Goal: Information Seeking & Learning: Check status

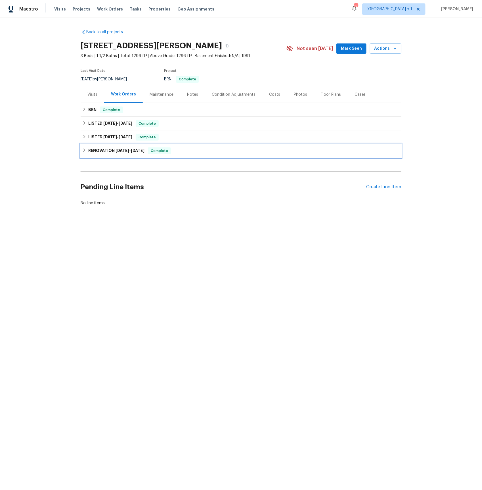
click at [110, 150] on h6 "RENOVATION 6/3/25 - 7/9/25" at bounding box center [116, 150] width 56 height 7
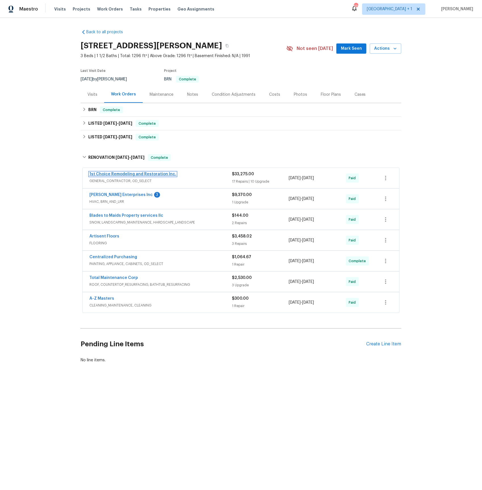
click at [119, 174] on link "1st Choice Remodeling and Restoration Inc." at bounding box center [132, 174] width 87 height 4
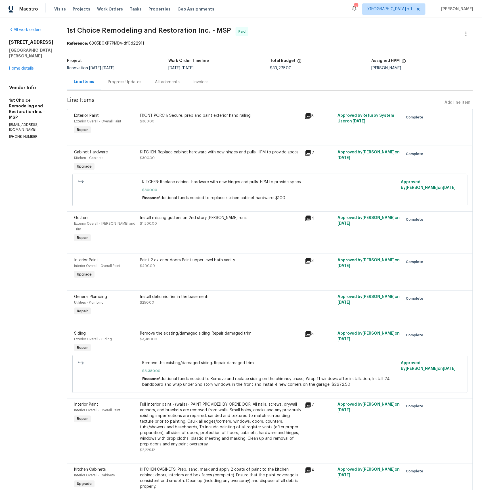
click at [24, 65] on div "61 Sycamore St W St. Paul, MN 55117 Home details" at bounding box center [31, 55] width 44 height 32
click at [24, 66] on link "Home details" at bounding box center [21, 68] width 25 height 4
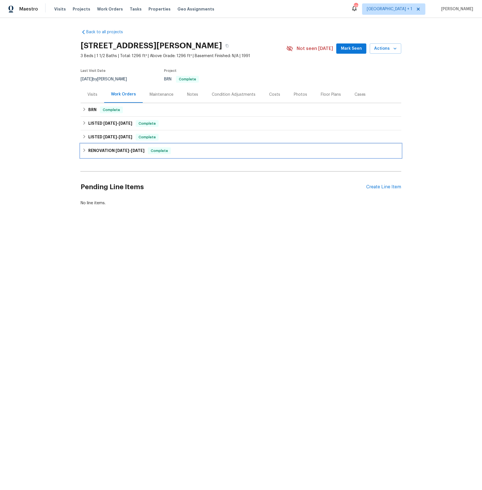
click at [118, 152] on span "6/3/25" at bounding box center [123, 150] width 14 height 4
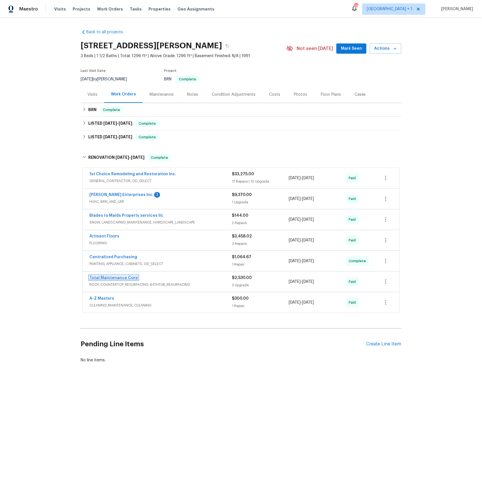
click at [105, 278] on link "Total Maintenance Corp" at bounding box center [113, 278] width 49 height 4
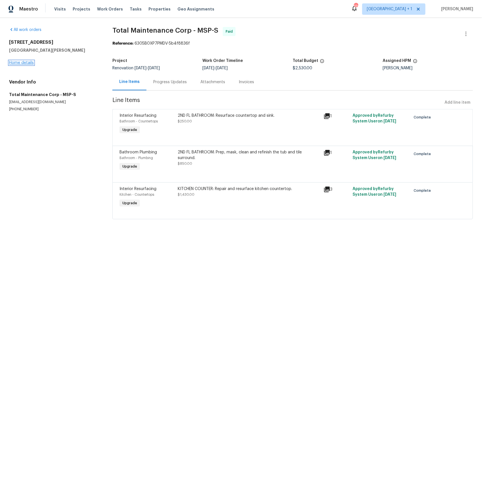
click at [22, 62] on link "Home details" at bounding box center [21, 63] width 25 height 4
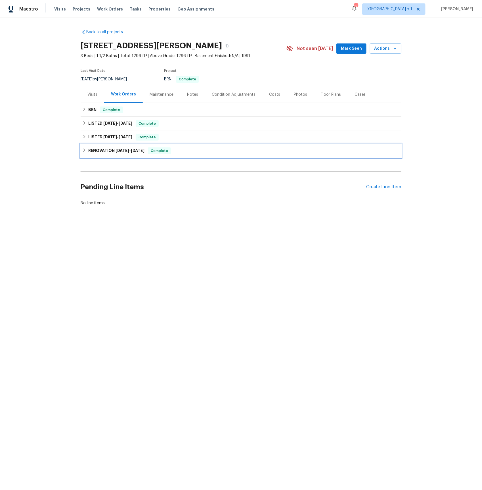
drag, startPoint x: 110, startPoint y: 148, endPoint x: 110, endPoint y: 159, distance: 10.5
click at [110, 148] on h6 "RENOVATION 6/3/25 - 7/9/25" at bounding box center [116, 150] width 56 height 7
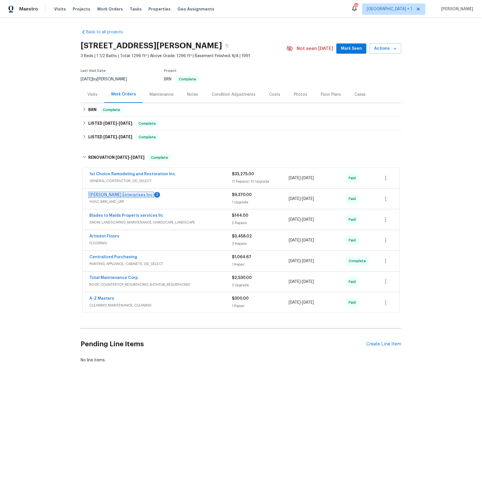
click at [109, 195] on link "Deschene Enterprises Inc" at bounding box center [120, 195] width 63 height 4
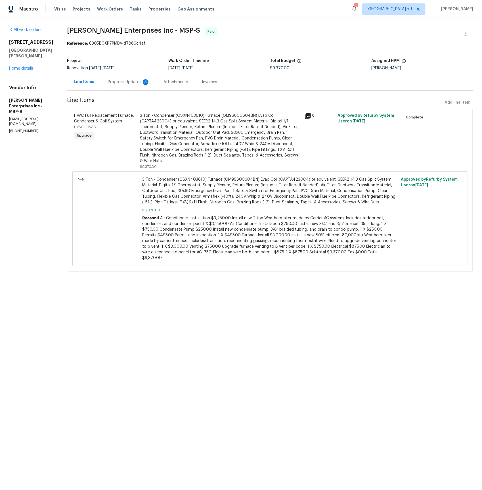
click at [120, 80] on div "Progress Updates 3" at bounding box center [129, 82] width 42 height 6
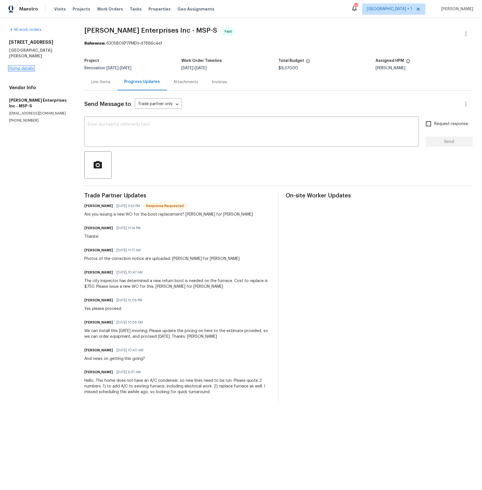
click at [32, 66] on link "Home details" at bounding box center [21, 68] width 25 height 4
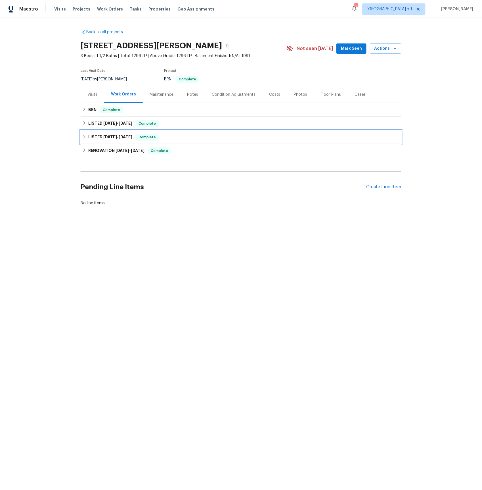
click at [94, 133] on div "LISTED 7/11/25 - 7/17/25 Complete" at bounding box center [241, 137] width 321 height 14
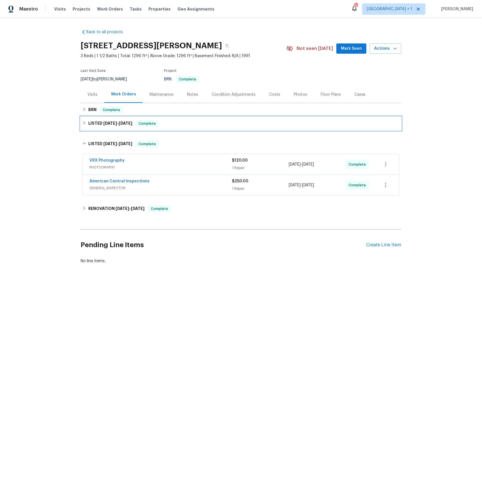
click at [95, 122] on h6 "LISTED 8/1/25 - 8/3/25" at bounding box center [110, 123] width 44 height 7
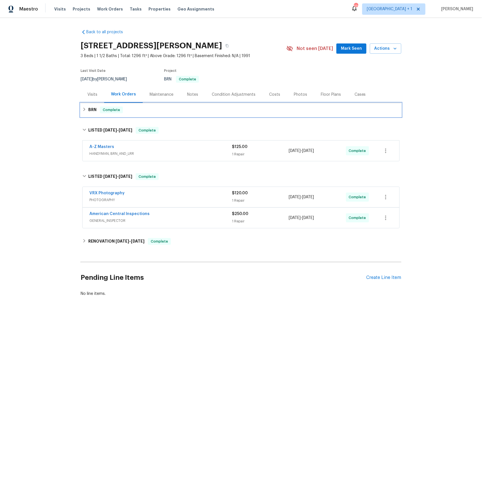
click at [95, 110] on h6 "BRN" at bounding box center [92, 109] width 8 height 7
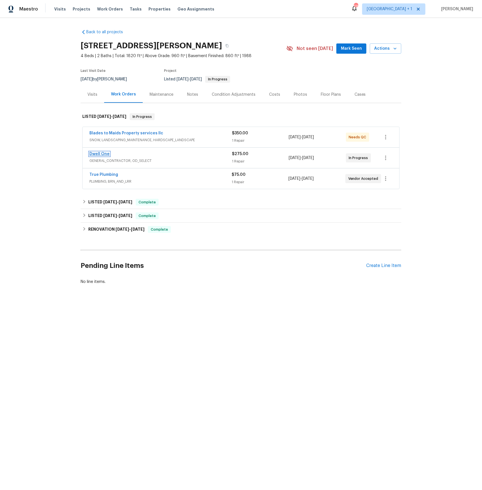
click at [99, 154] on link "Dwell One" at bounding box center [99, 154] width 20 height 4
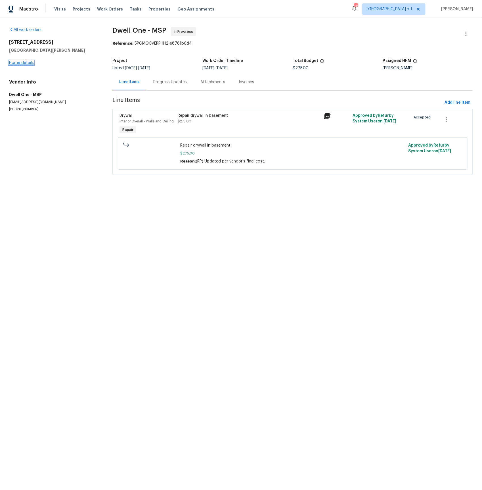
click at [30, 62] on link "Home details" at bounding box center [21, 63] width 25 height 4
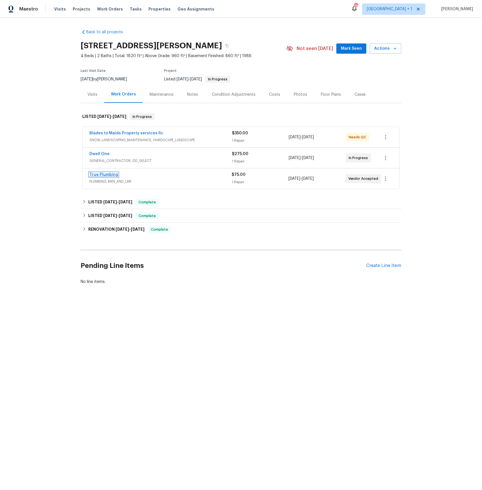
click at [108, 173] on link "True Plumbing" at bounding box center [103, 175] width 29 height 4
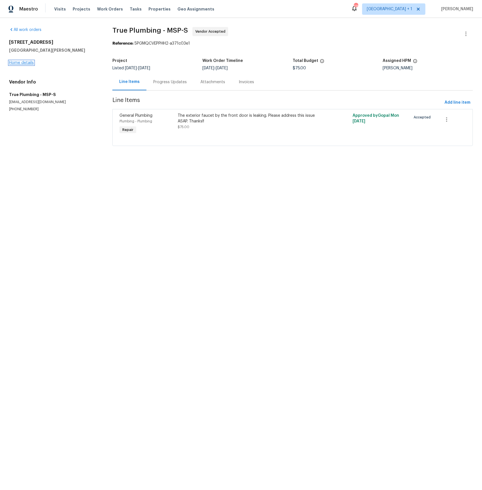
click at [25, 62] on link "Home details" at bounding box center [21, 63] width 25 height 4
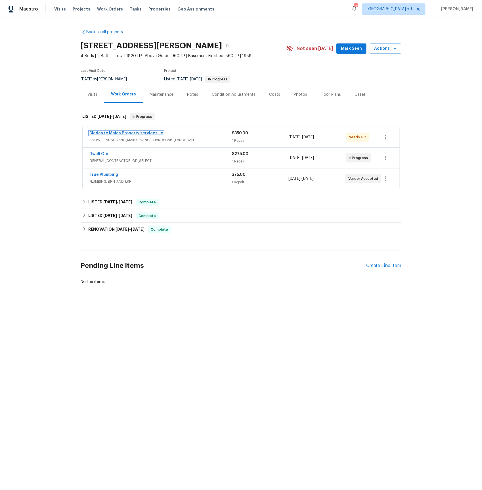
click at [102, 131] on link "Blades to Maids Property services llc" at bounding box center [126, 133] width 74 height 4
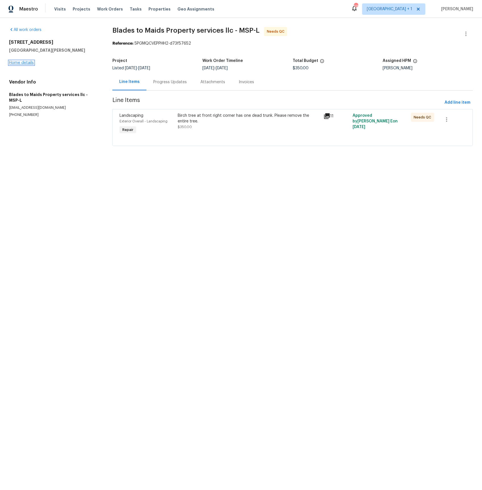
click at [16, 61] on link "Home details" at bounding box center [21, 63] width 25 height 4
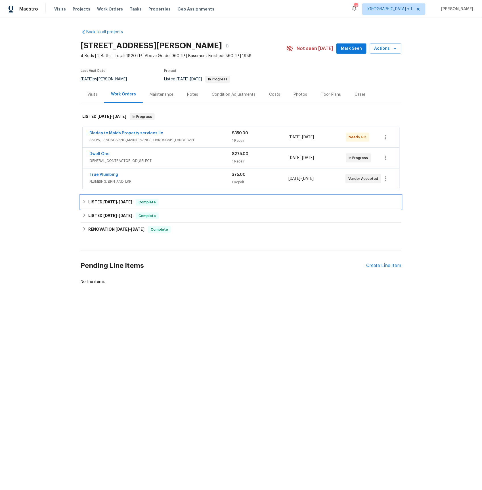
click at [106, 200] on span "5/22/25" at bounding box center [110, 202] width 14 height 4
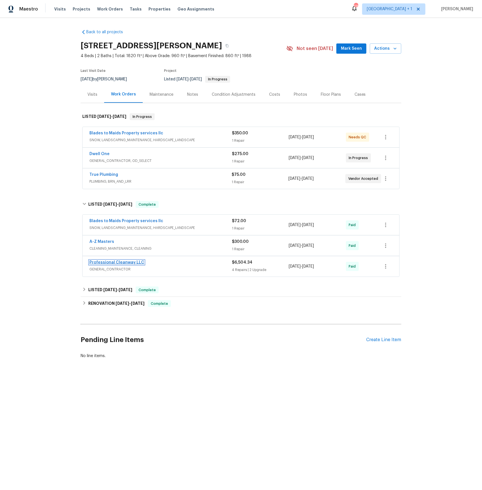
click at [99, 264] on link "Professional Cleanway LLC" at bounding box center [116, 262] width 55 height 4
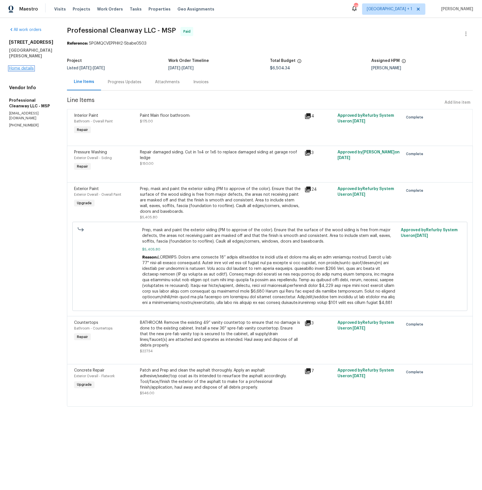
click at [14, 70] on link "Home details" at bounding box center [21, 68] width 25 height 4
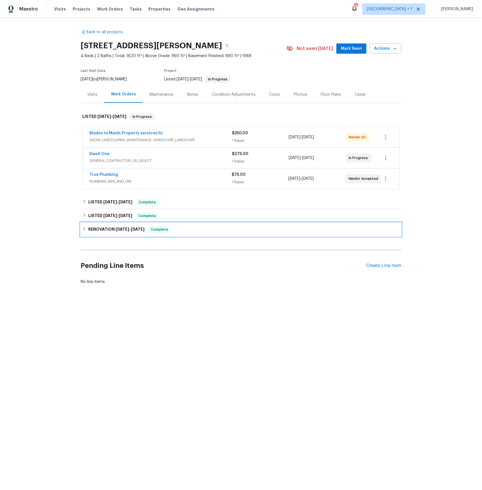
click at [93, 230] on h6 "RENOVATION 12/9/24 - 12/27/24" at bounding box center [116, 229] width 56 height 7
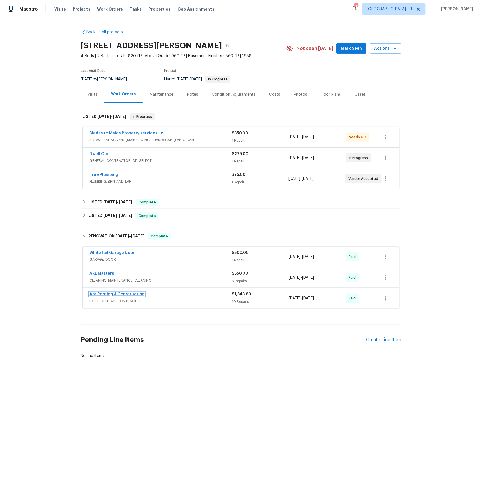
click at [105, 296] on link "Ara Roofing & Construction" at bounding box center [116, 294] width 55 height 4
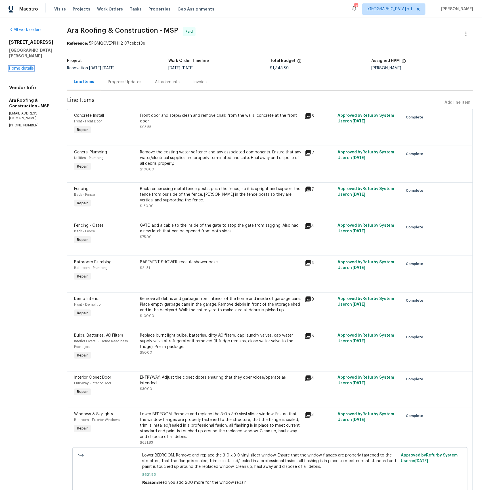
click at [26, 70] on link "Home details" at bounding box center [21, 68] width 25 height 4
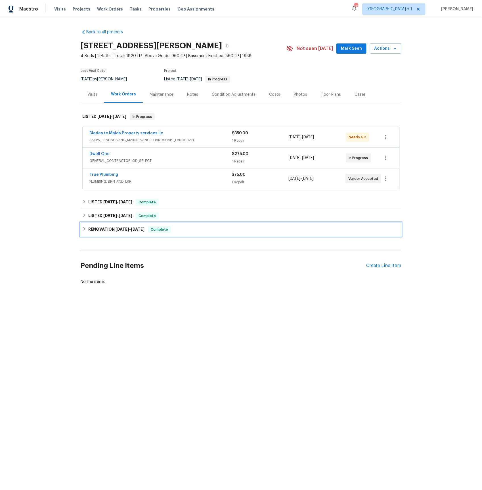
click at [110, 231] on h6 "RENOVATION 12/9/24 - 12/27/24" at bounding box center [116, 229] width 56 height 7
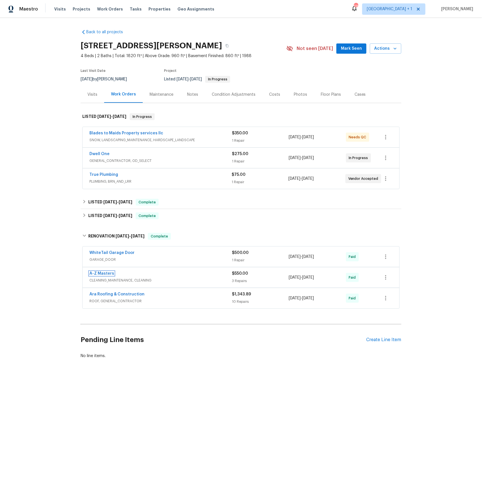
click at [103, 274] on link "A-Z Masters" at bounding box center [101, 273] width 25 height 4
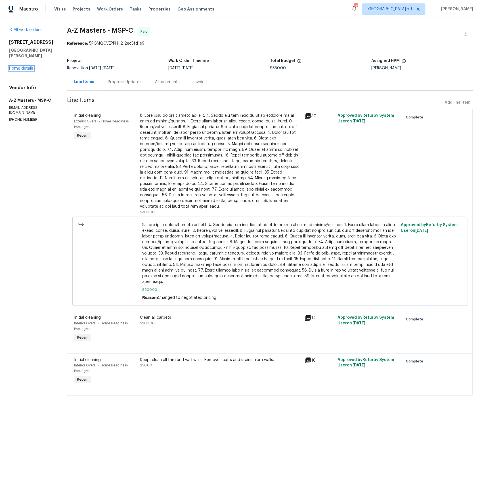
click at [17, 70] on link "Home details" at bounding box center [21, 68] width 25 height 4
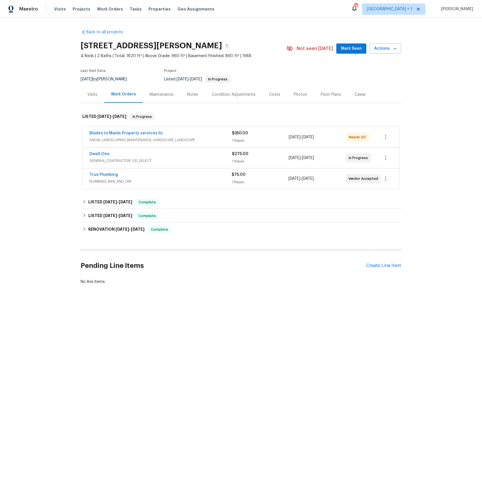
click at [93, 93] on div "Visits" at bounding box center [92, 95] width 10 height 6
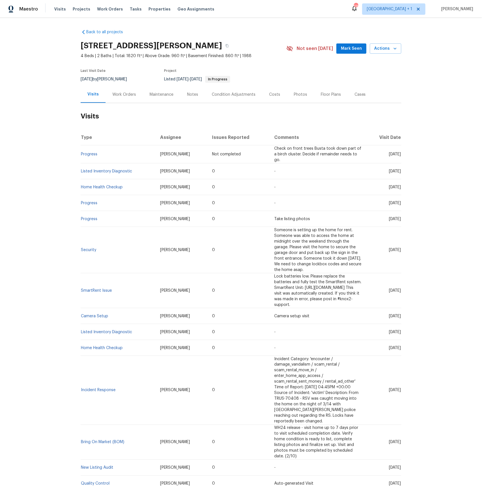
scroll to position [67, 0]
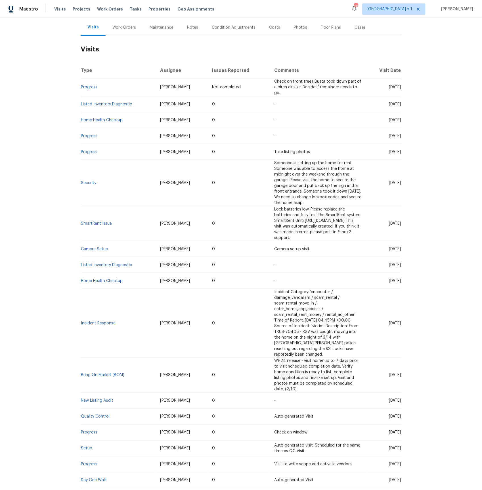
drag, startPoint x: 89, startPoint y: 444, endPoint x: 107, endPoint y: 411, distance: 36.5
click at [89, 490] on link "In-Person Walkthrough" at bounding box center [102, 496] width 43 height 4
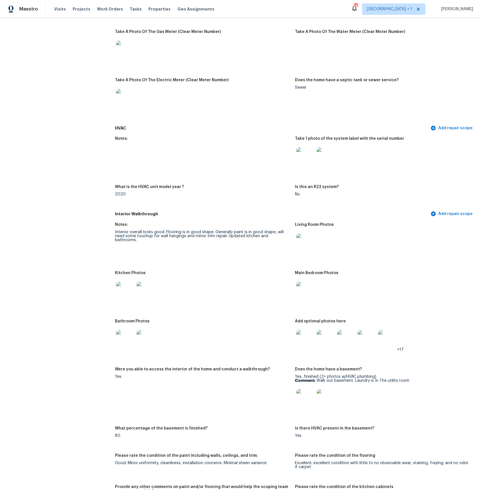
scroll to position [486, 0]
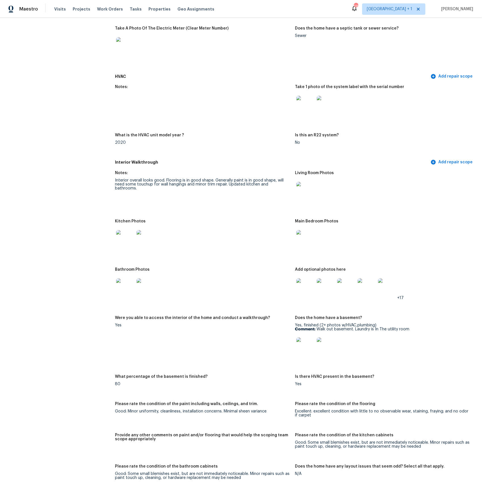
click at [308, 342] on img at bounding box center [305, 346] width 18 height 18
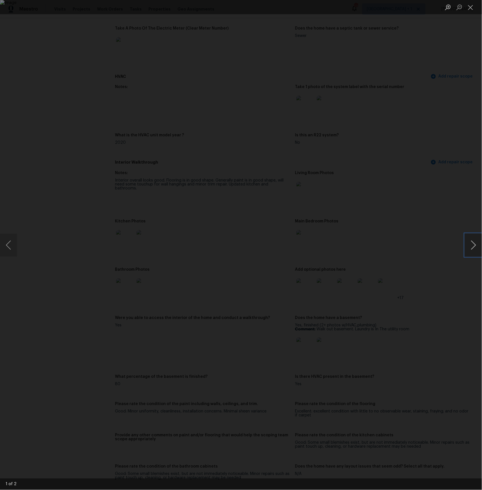
click at [471, 247] on button "Next image" at bounding box center [473, 245] width 17 height 23
drag, startPoint x: 56, startPoint y: 192, endPoint x: 2, endPoint y: 203, distance: 55.1
click at [56, 192] on div "Lightbox" at bounding box center [241, 245] width 482 height 490
